Goal: Navigation & Orientation: Find specific page/section

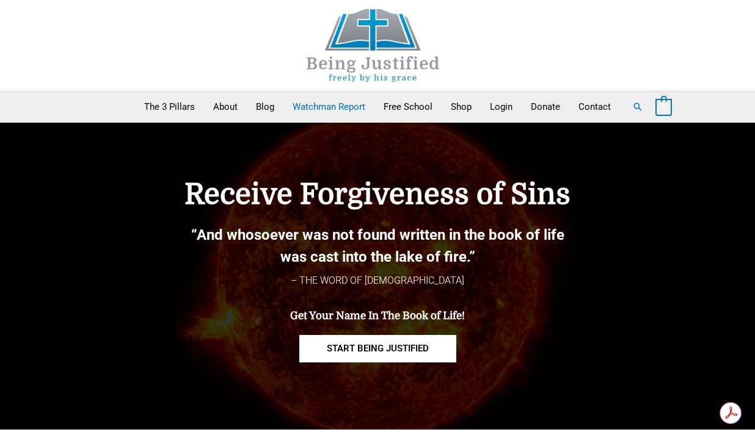
click at [320, 106] on link "Watchman Report" at bounding box center [328, 107] width 91 height 31
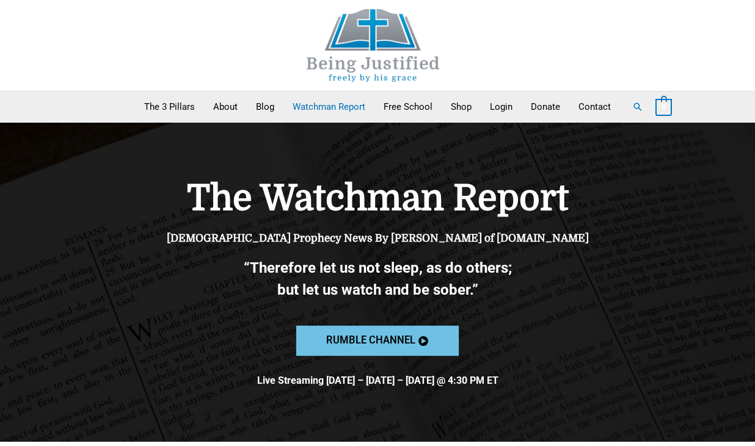
click at [356, 340] on span "Rumble channel" at bounding box center [370, 341] width 89 height 10
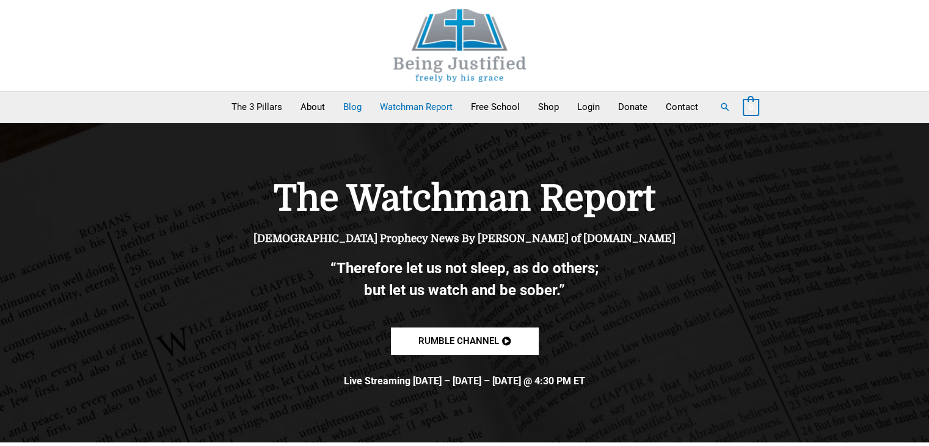
click at [351, 104] on link "Blog" at bounding box center [352, 107] width 37 height 31
